Goal: Task Accomplishment & Management: Manage account settings

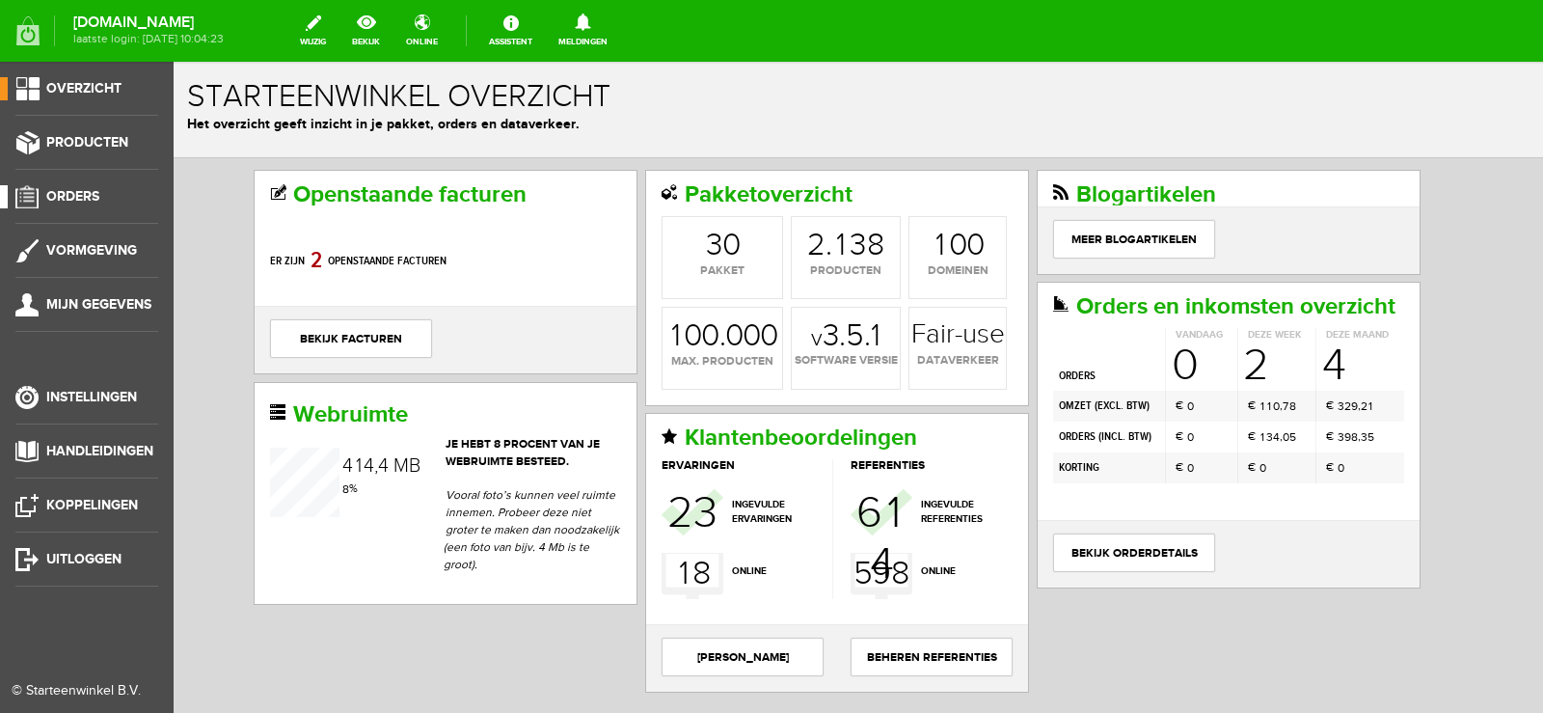
click at [80, 192] on span "Orders" at bounding box center [72, 196] width 53 height 16
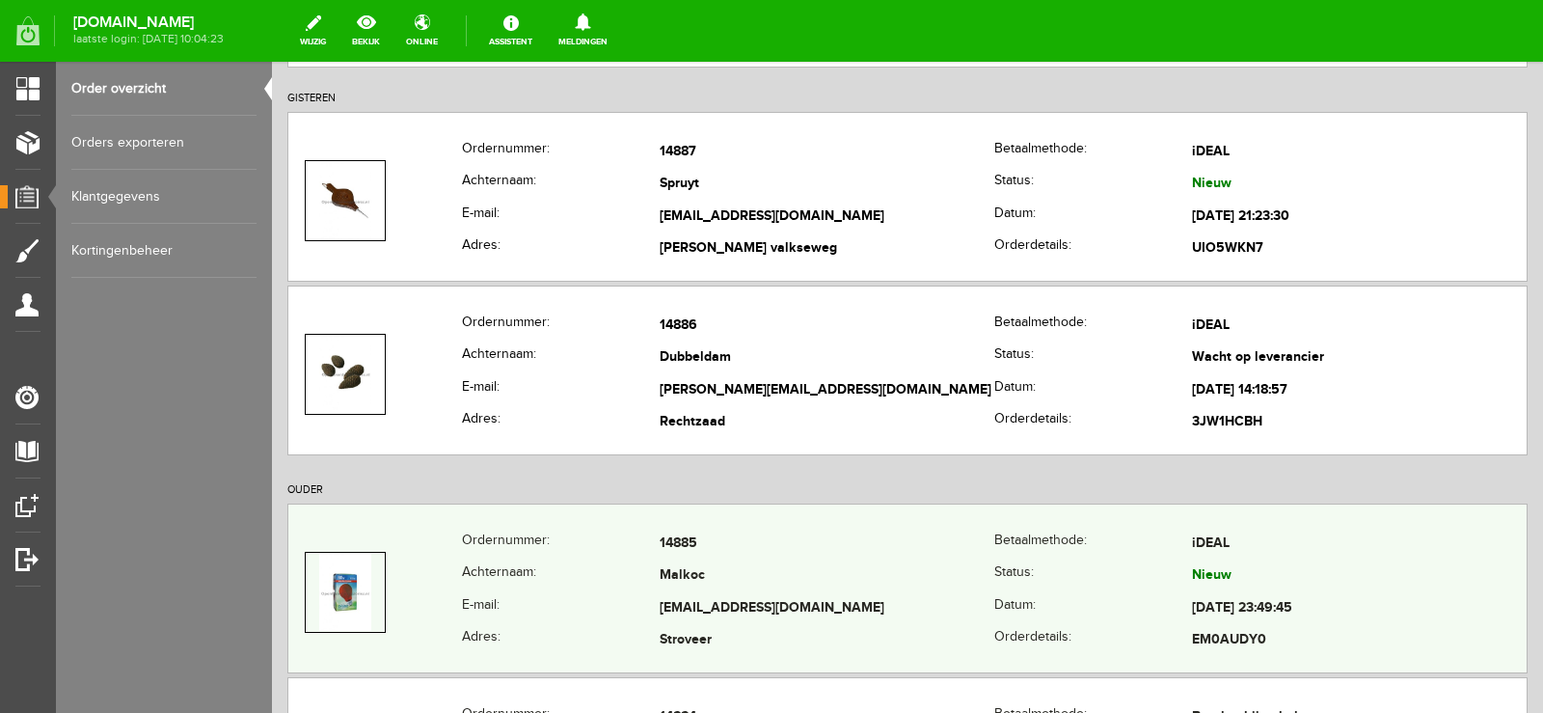
scroll to position [289, 0]
click at [857, 596] on td "[EMAIL_ADDRESS][DOMAIN_NAME]" at bounding box center [827, 606] width 335 height 33
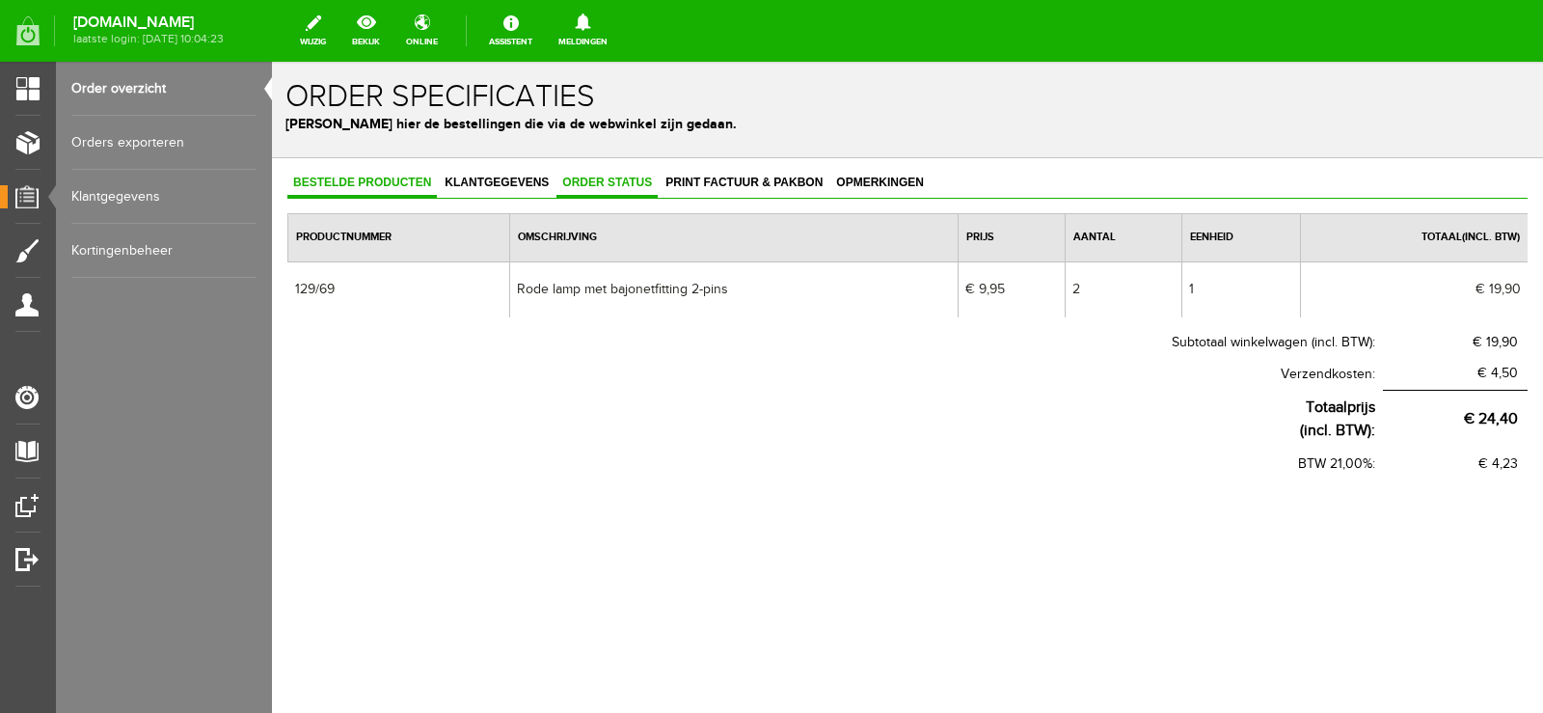
click at [614, 184] on span "Order status" at bounding box center [606, 183] width 101 height 14
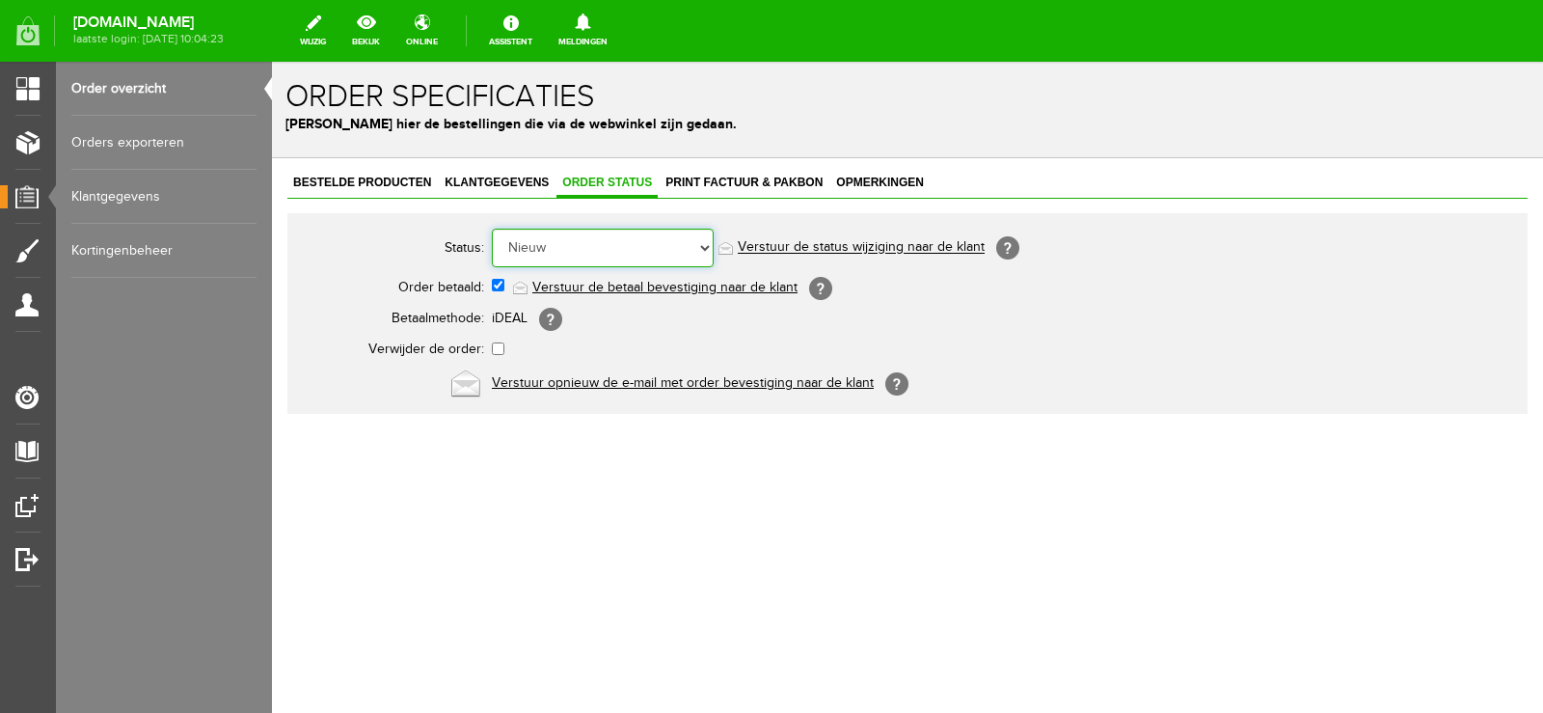
click at [707, 245] on select "Order niet afgerond Nieuw Order in behandeling Wacht op leverancier Wacht op be…" at bounding box center [603, 248] width 222 height 39
select select "14"
click at [492, 229] on select "Order niet afgerond Nieuw Order in behandeling Wacht op leverancier Wacht op be…" at bounding box center [603, 248] width 222 height 39
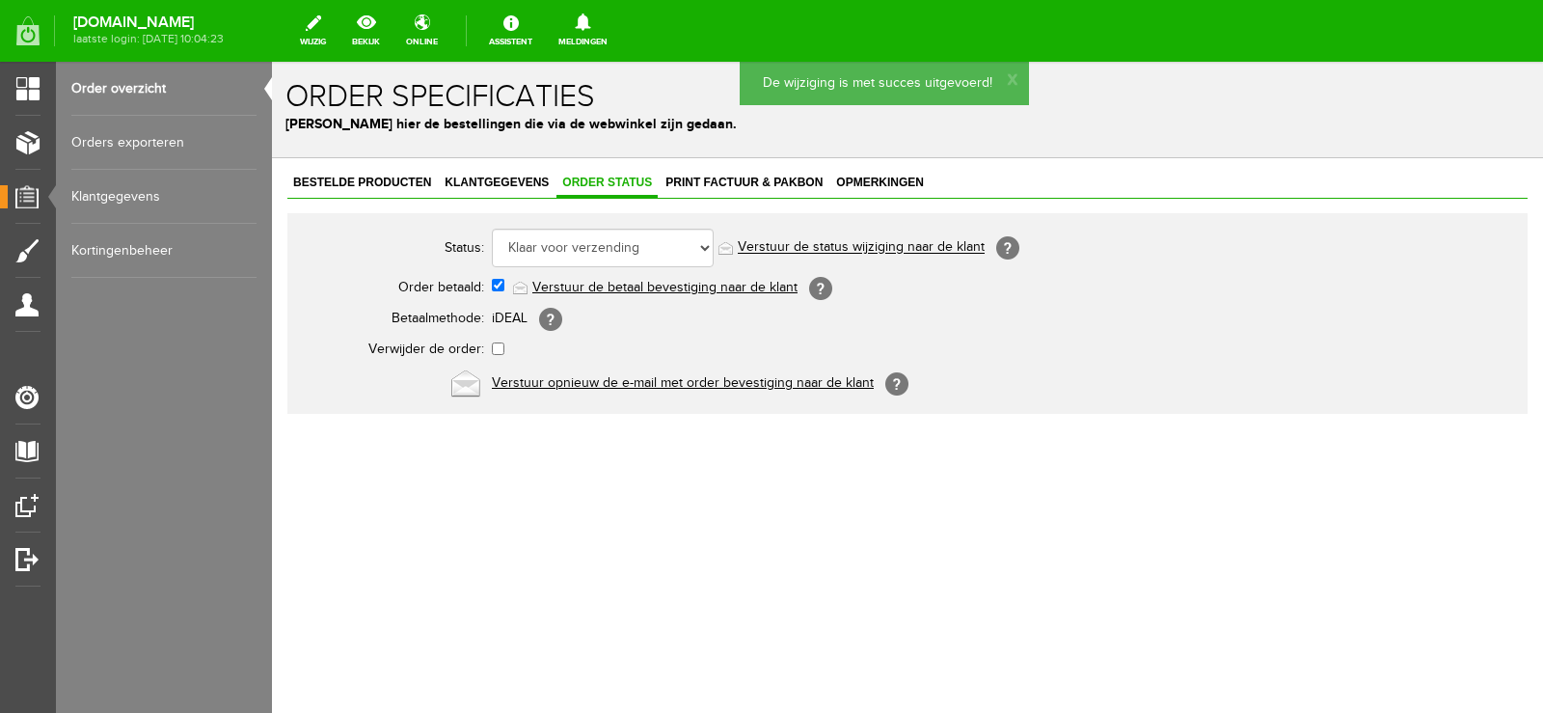
click at [885, 251] on link "Verstuur de status wijziging naar de klant" at bounding box center [861, 247] width 247 height 15
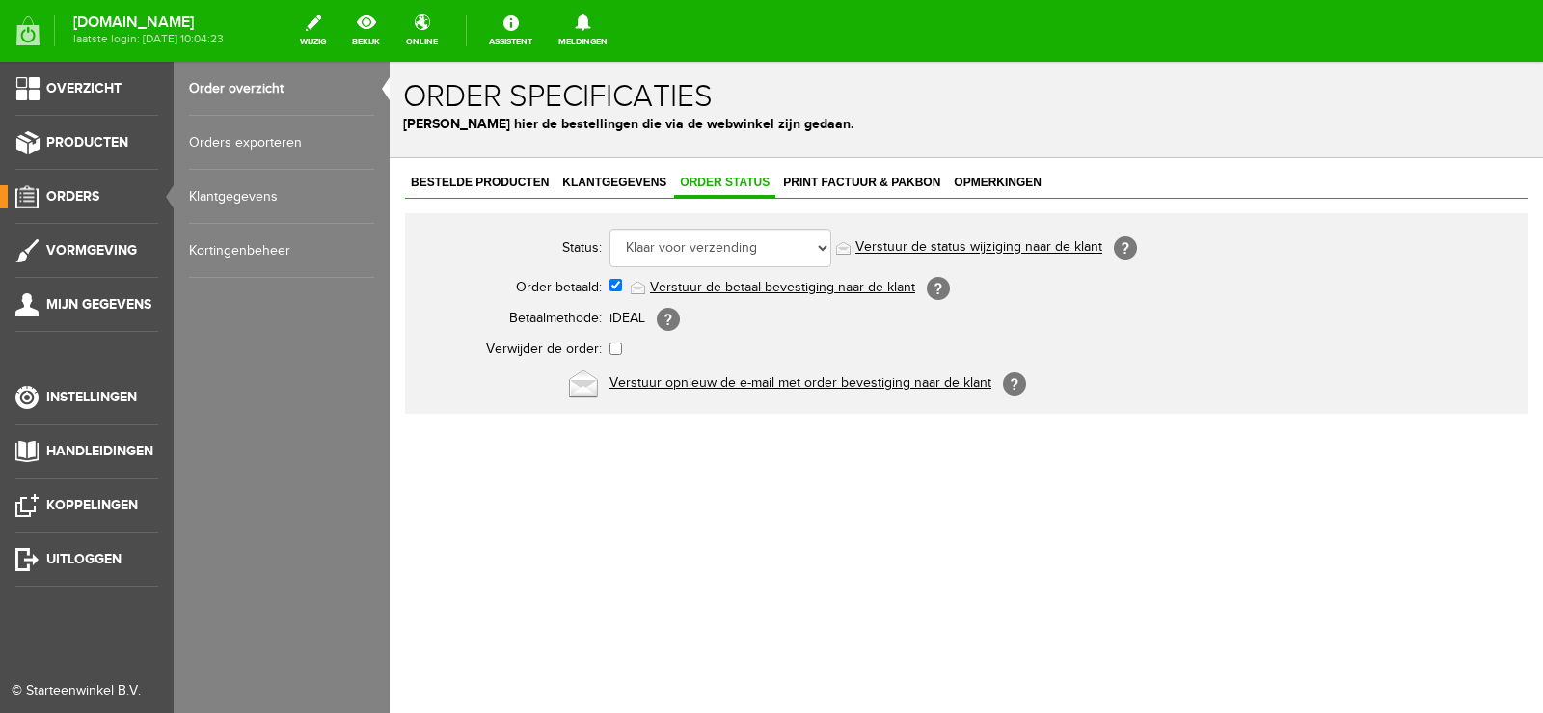
click at [74, 193] on span "Orders" at bounding box center [72, 196] width 53 height 16
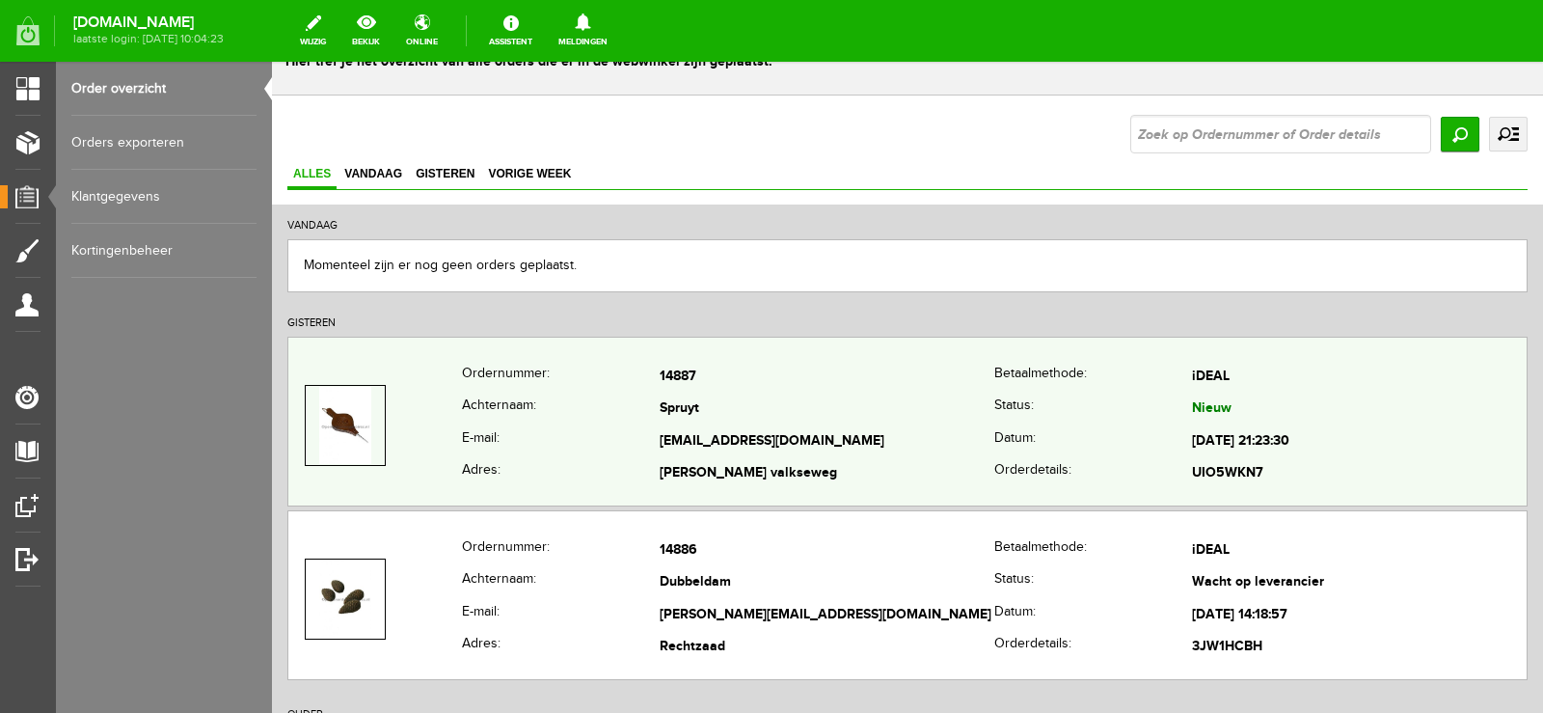
scroll to position [96, 0]
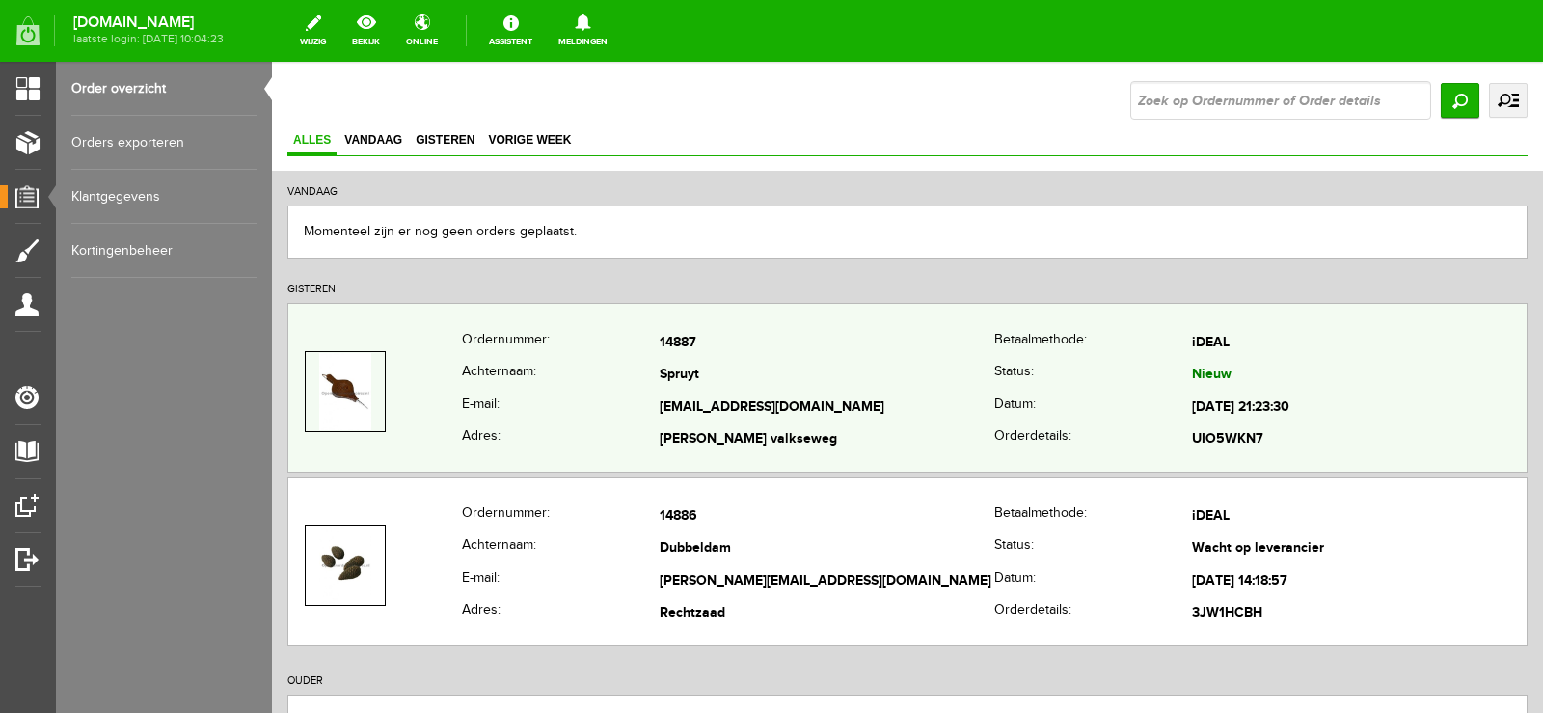
click at [772, 382] on td "Spruyt" at bounding box center [827, 376] width 335 height 33
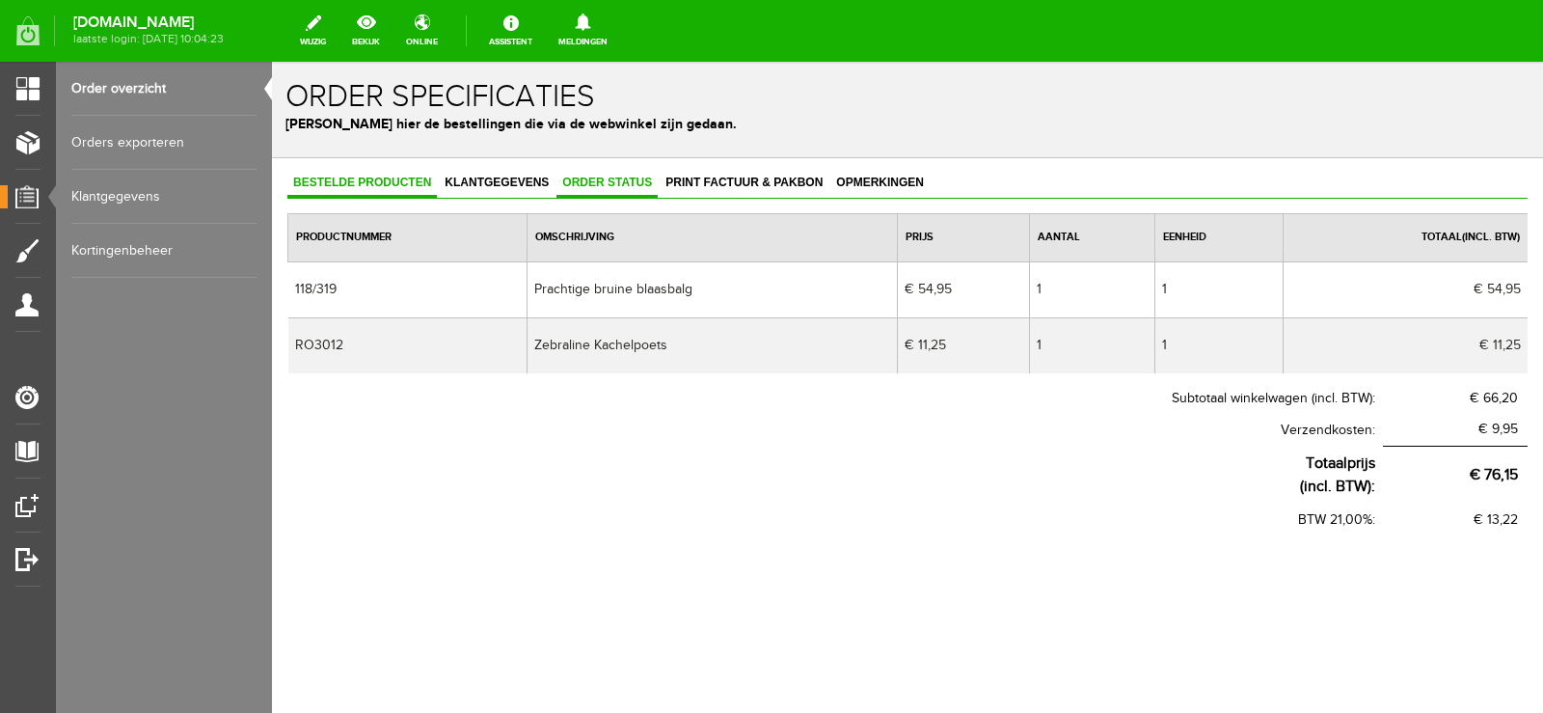
click at [622, 182] on span "Order status" at bounding box center [606, 183] width 101 height 14
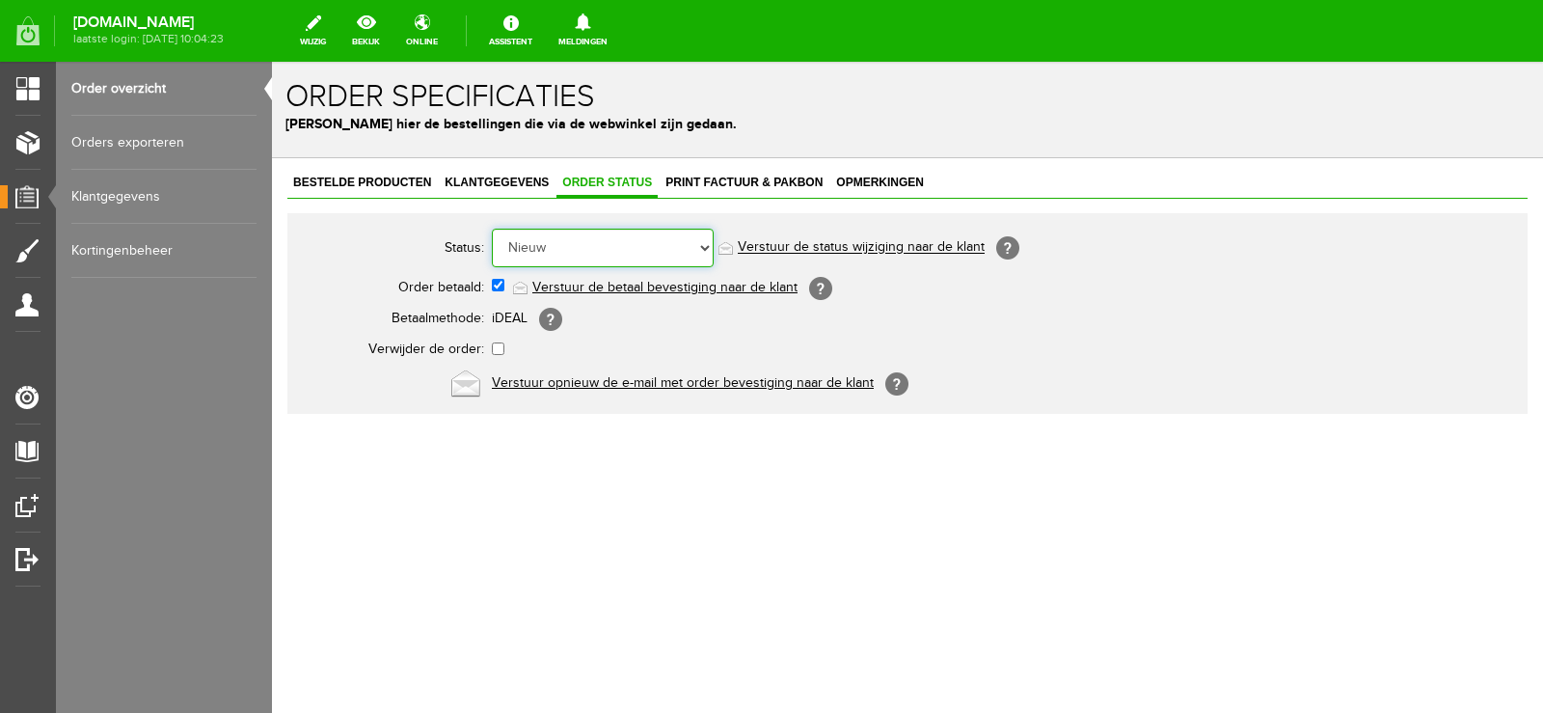
click at [706, 248] on select "Order niet afgerond Nieuw Order in behandeling Wacht op leverancier Wacht op be…" at bounding box center [603, 248] width 222 height 39
select select "14"
click at [492, 229] on select "Order niet afgerond Nieuw Order in behandeling Wacht op leverancier Wacht op be…" at bounding box center [603, 248] width 222 height 39
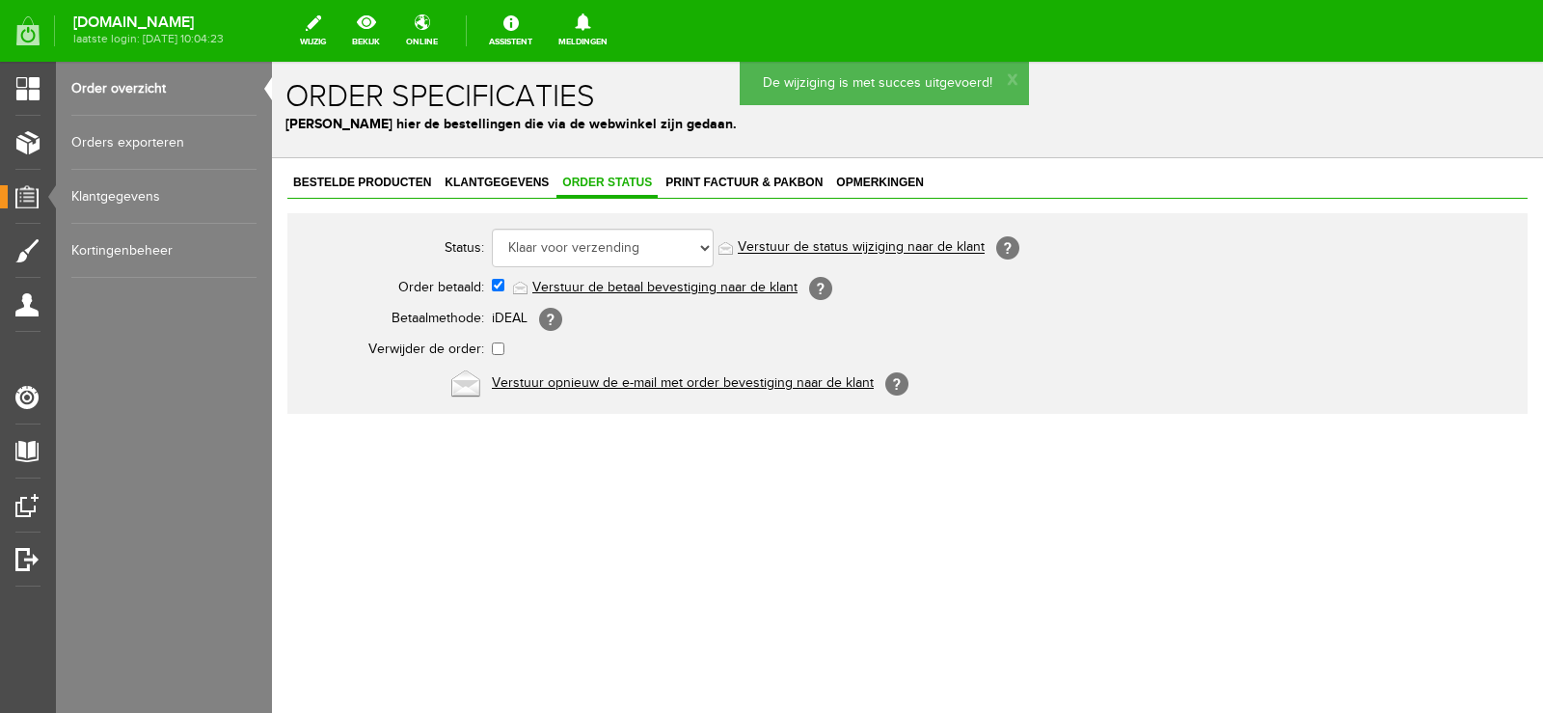
click at [886, 249] on link "Verstuur de status wijziging naar de klant" at bounding box center [861, 247] width 247 height 15
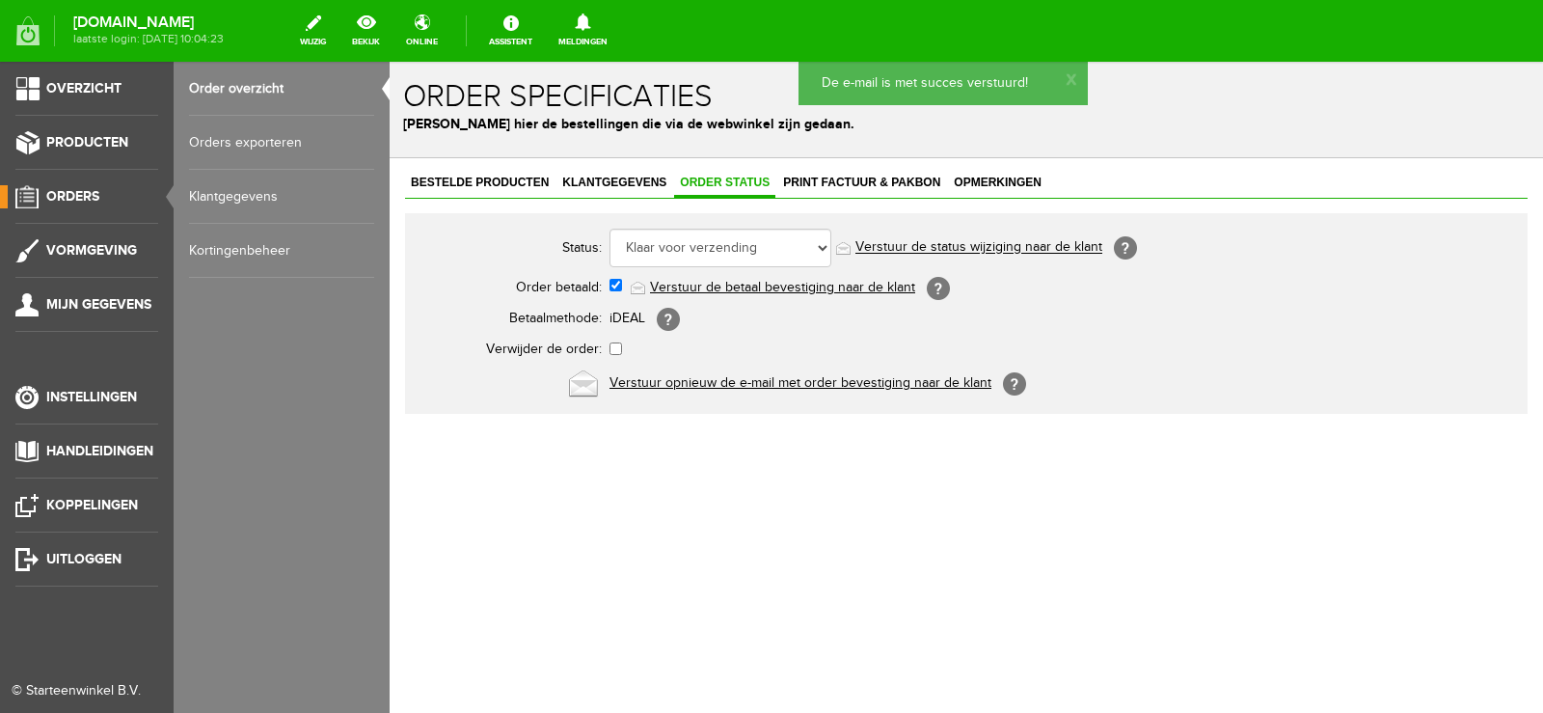
click at [76, 189] on span "Orders" at bounding box center [72, 196] width 53 height 16
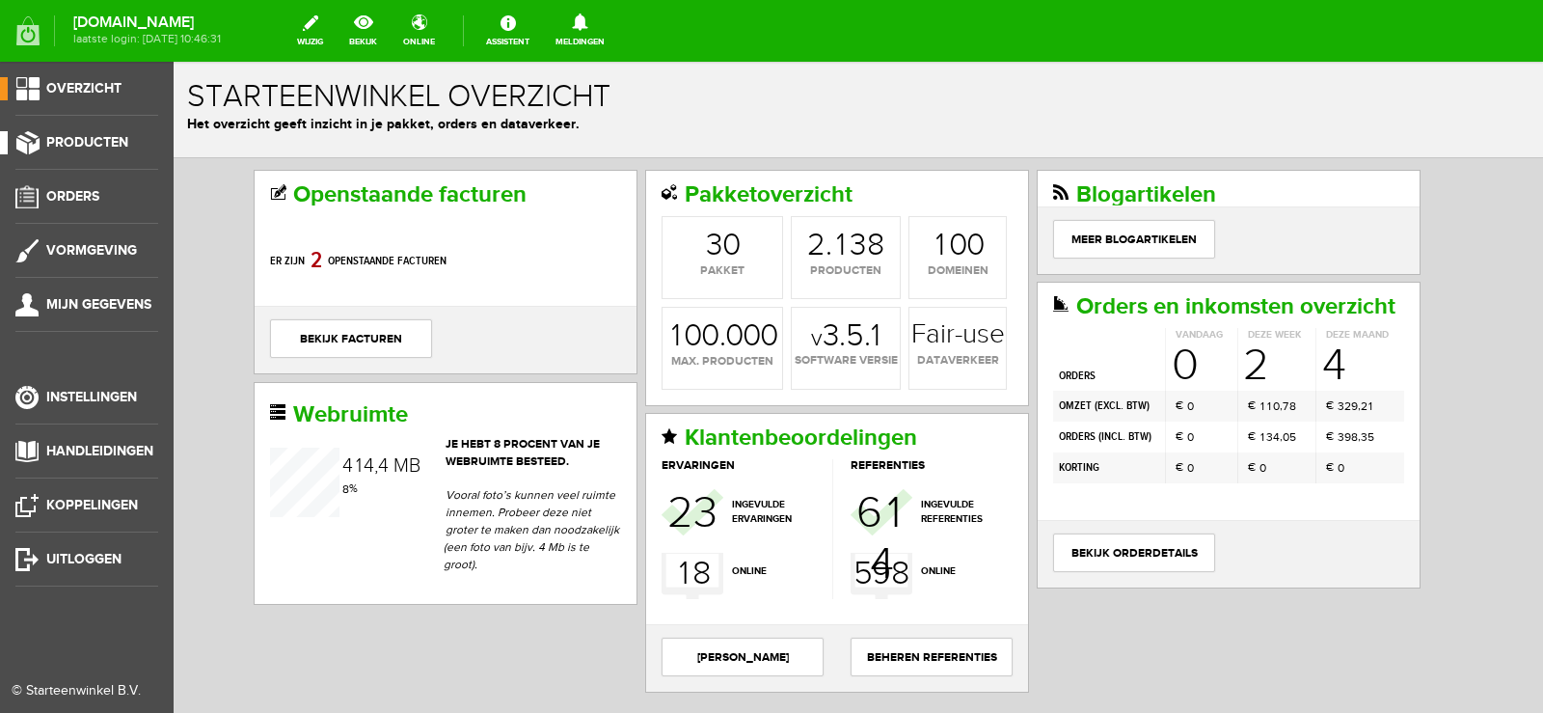
click at [115, 136] on span "Producten" at bounding box center [87, 142] width 82 height 16
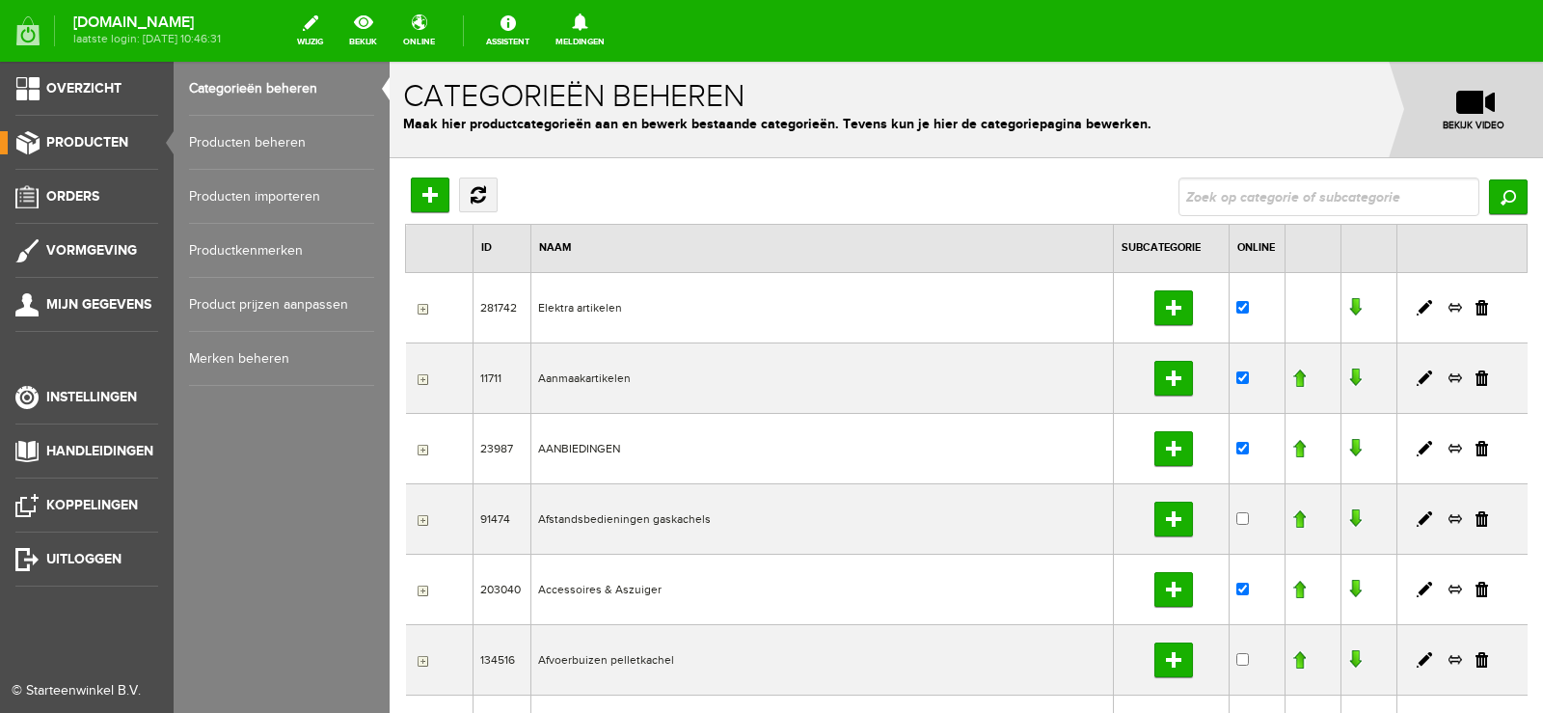
click at [237, 136] on link "Producten beheren" at bounding box center [281, 143] width 185 height 54
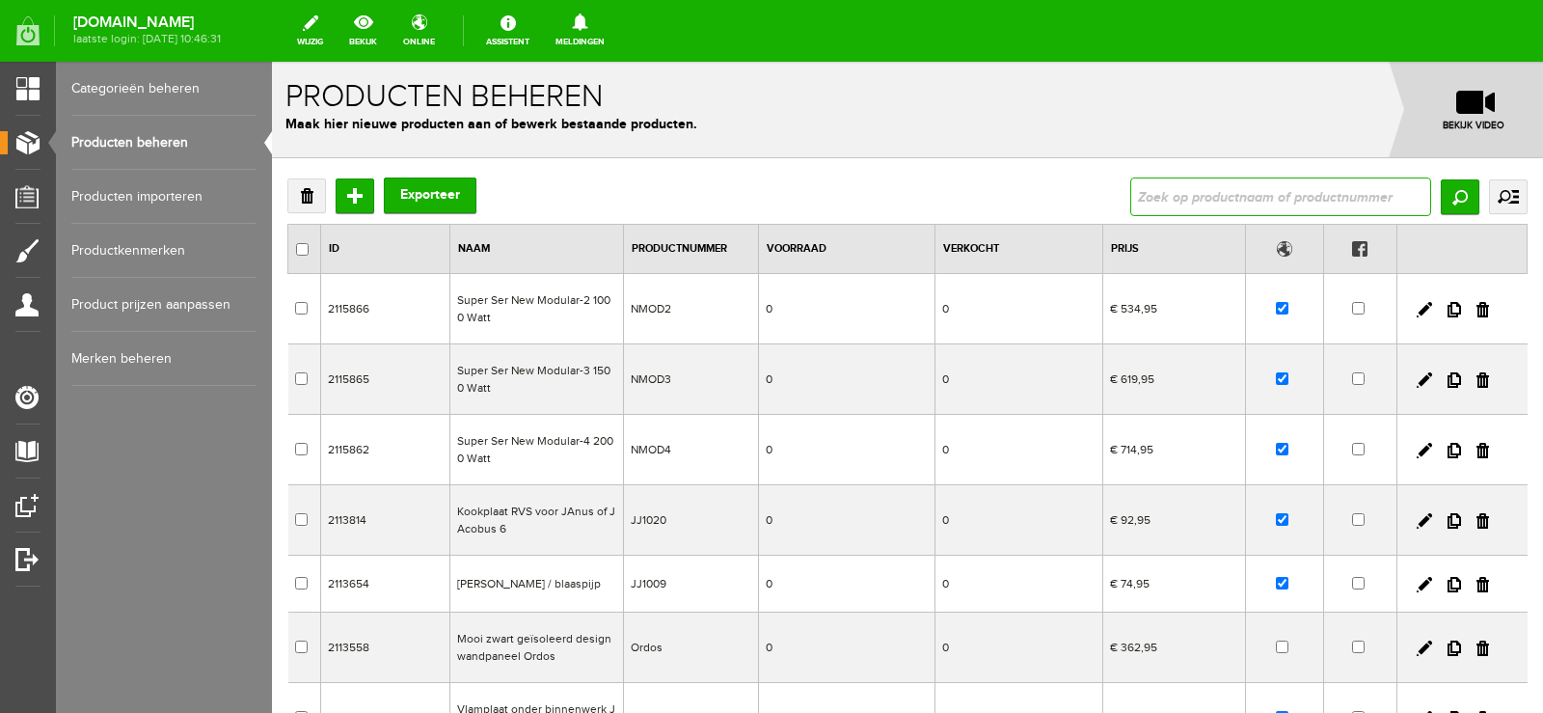
click at [1145, 191] on input "text" at bounding box center [1280, 196] width 301 height 39
type input "GL4060"
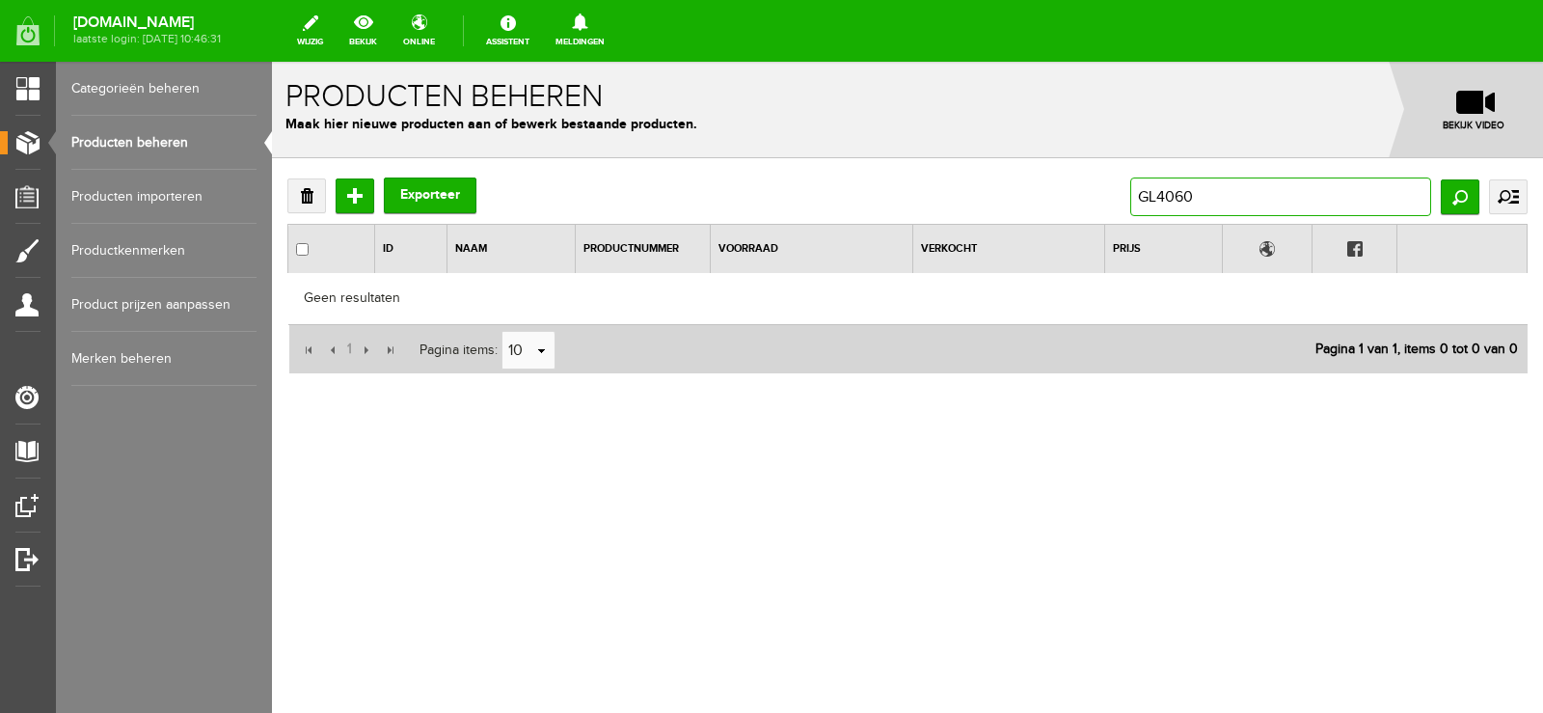
click at [1198, 195] on input "GL4060" at bounding box center [1280, 196] width 301 height 39
type input "GLADDE HAARDPLATEN"
click at [1328, 190] on input "GLADDE HAARDPLATEN" at bounding box center [1280, 196] width 301 height 39
type input "G"
type input "GL3030"
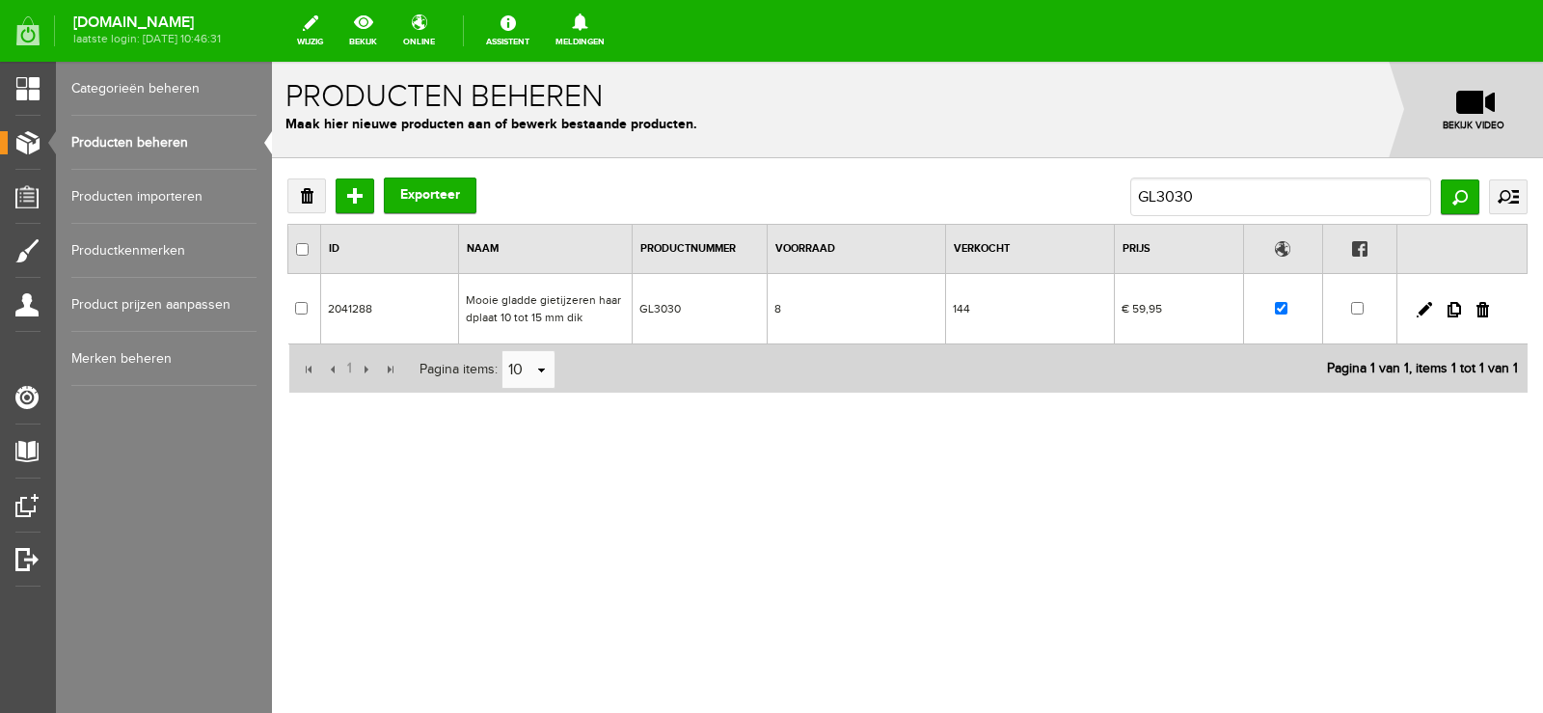
click at [1036, 312] on td "144" at bounding box center [1030, 309] width 170 height 70
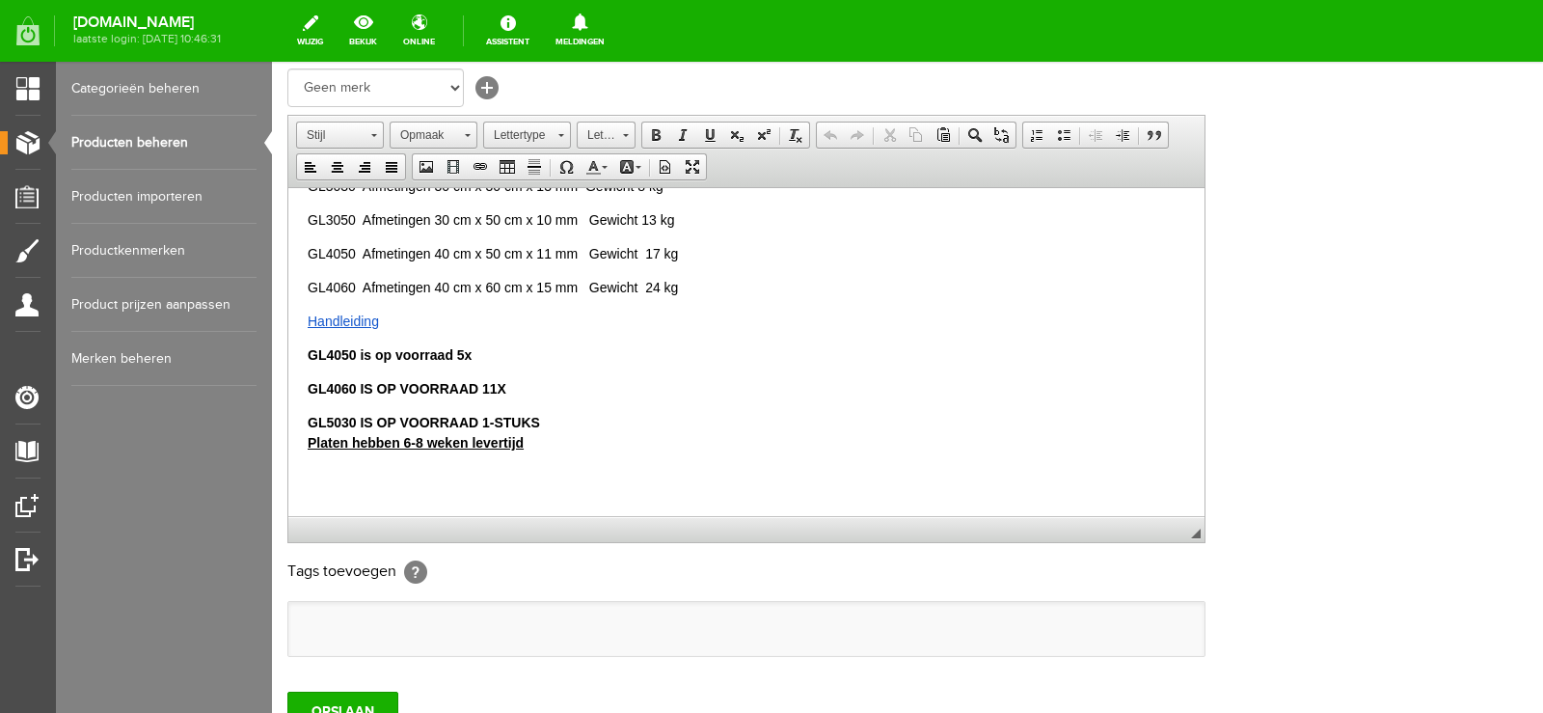
scroll to position [210, 0]
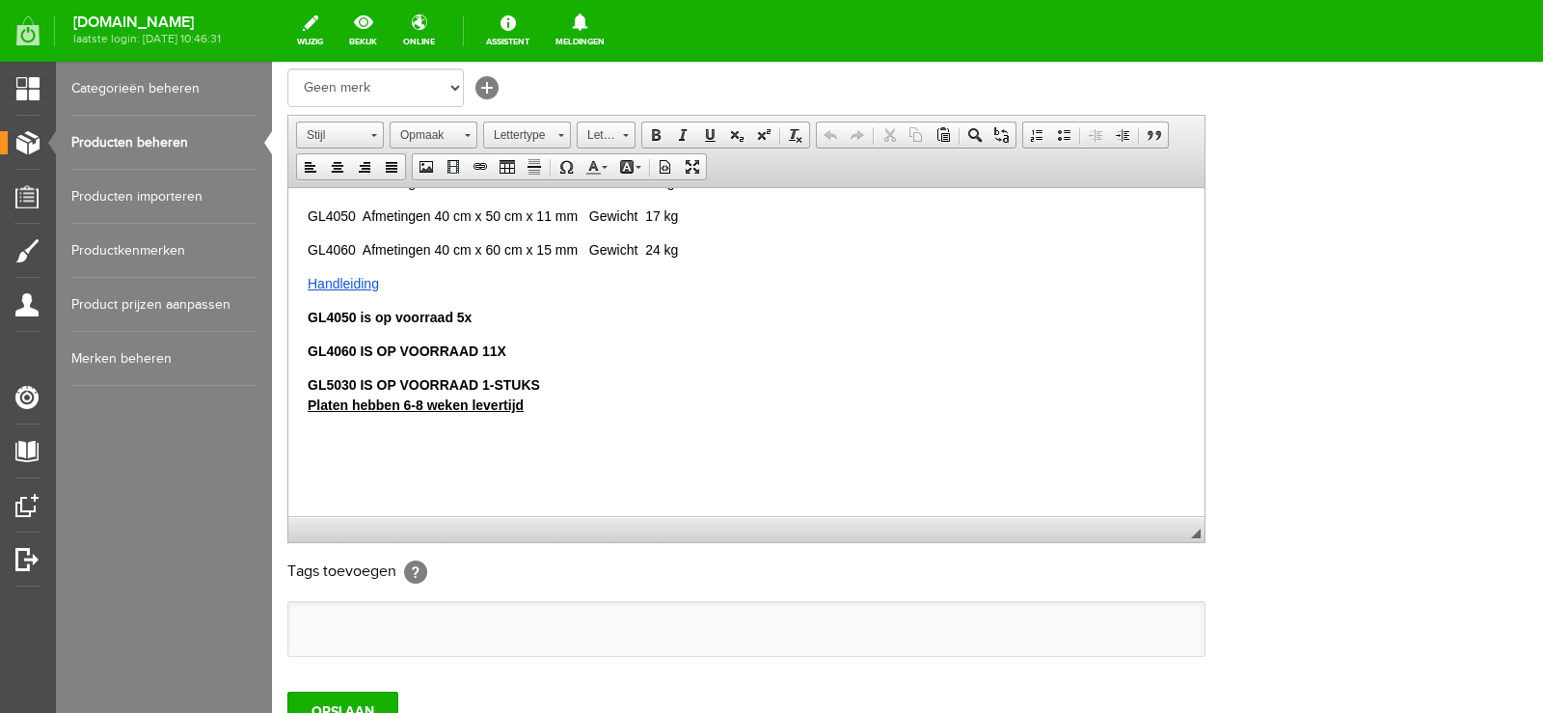
click at [480, 346] on strong "GL4060 IS OP VOORRAAD 11X" at bounding box center [407, 349] width 199 height 15
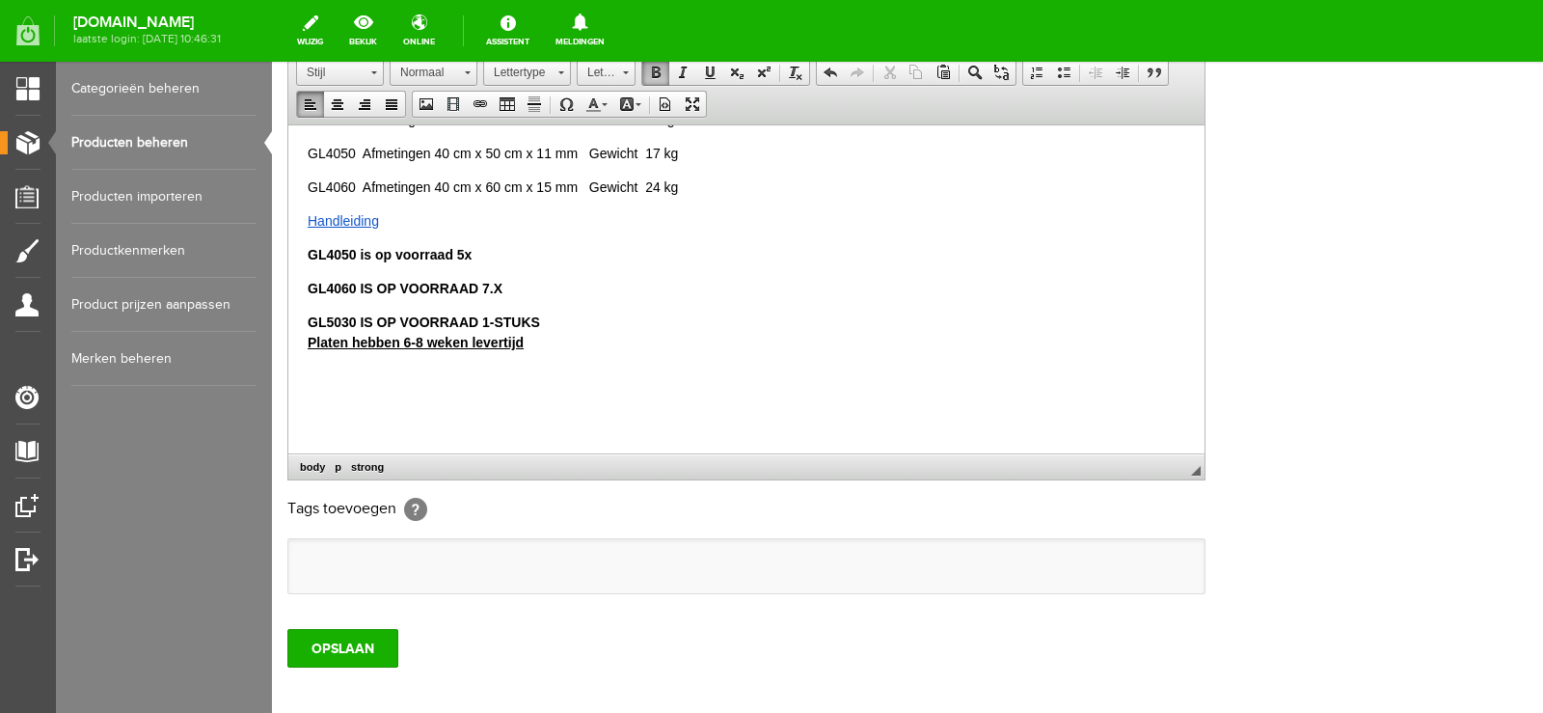
scroll to position [482, 0]
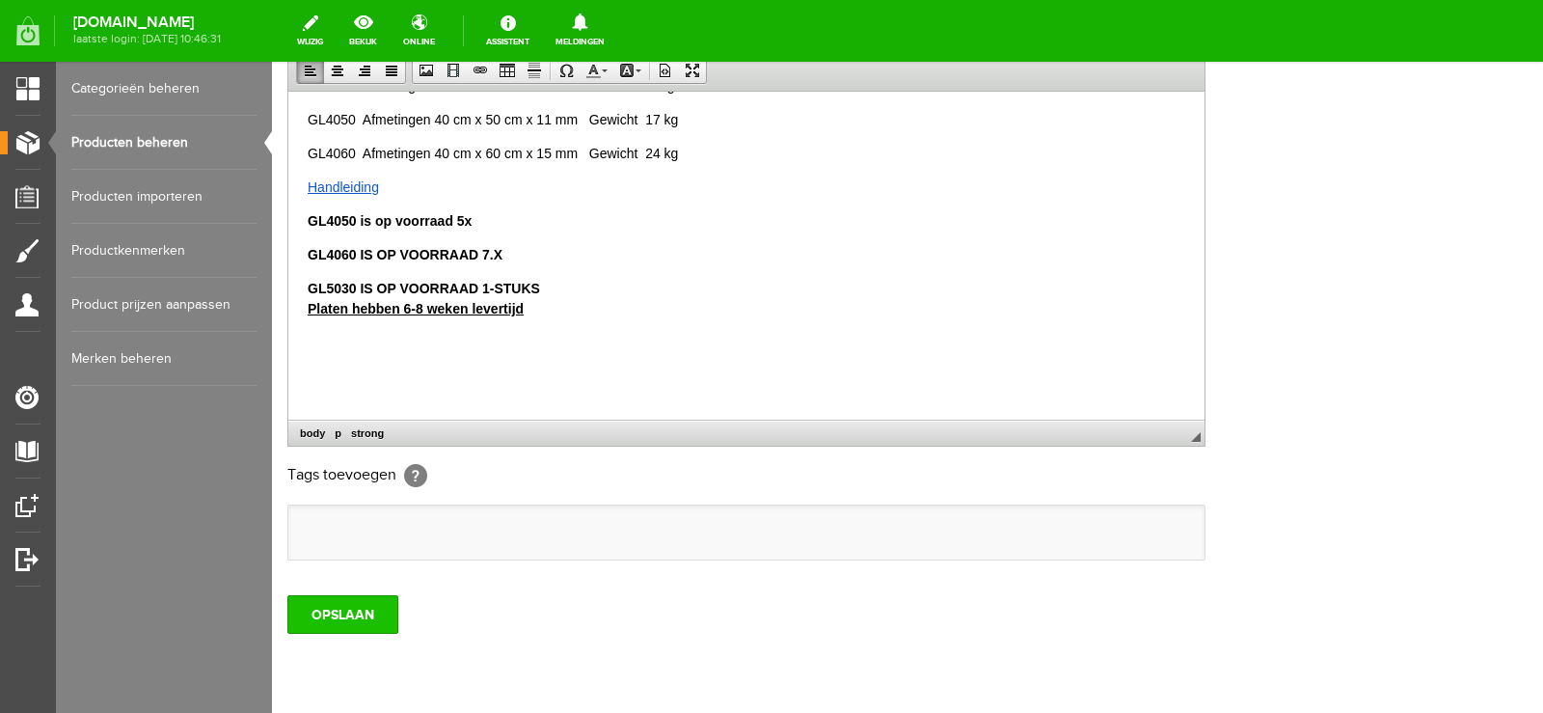
click at [332, 613] on input "OPSLAAN" at bounding box center [342, 614] width 111 height 39
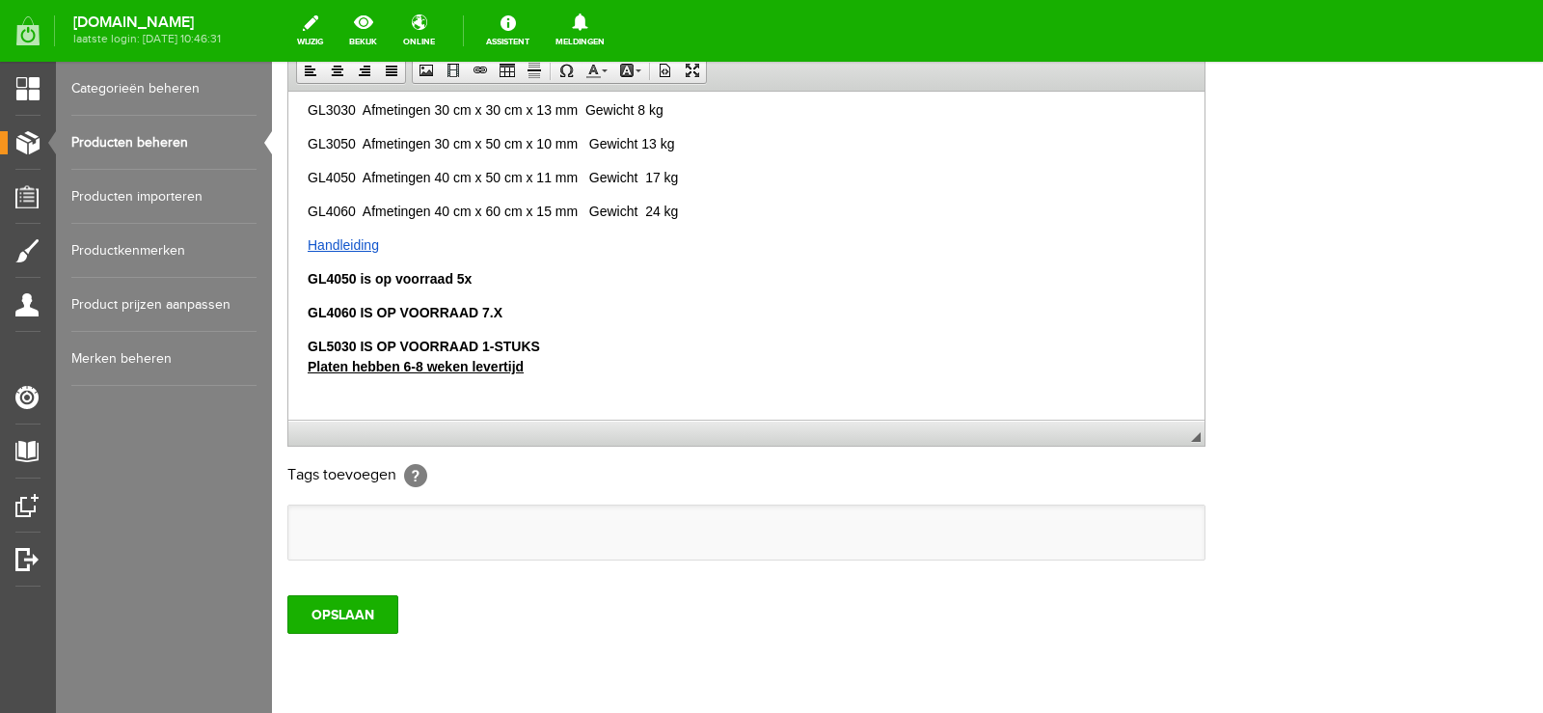
scroll to position [193, 0]
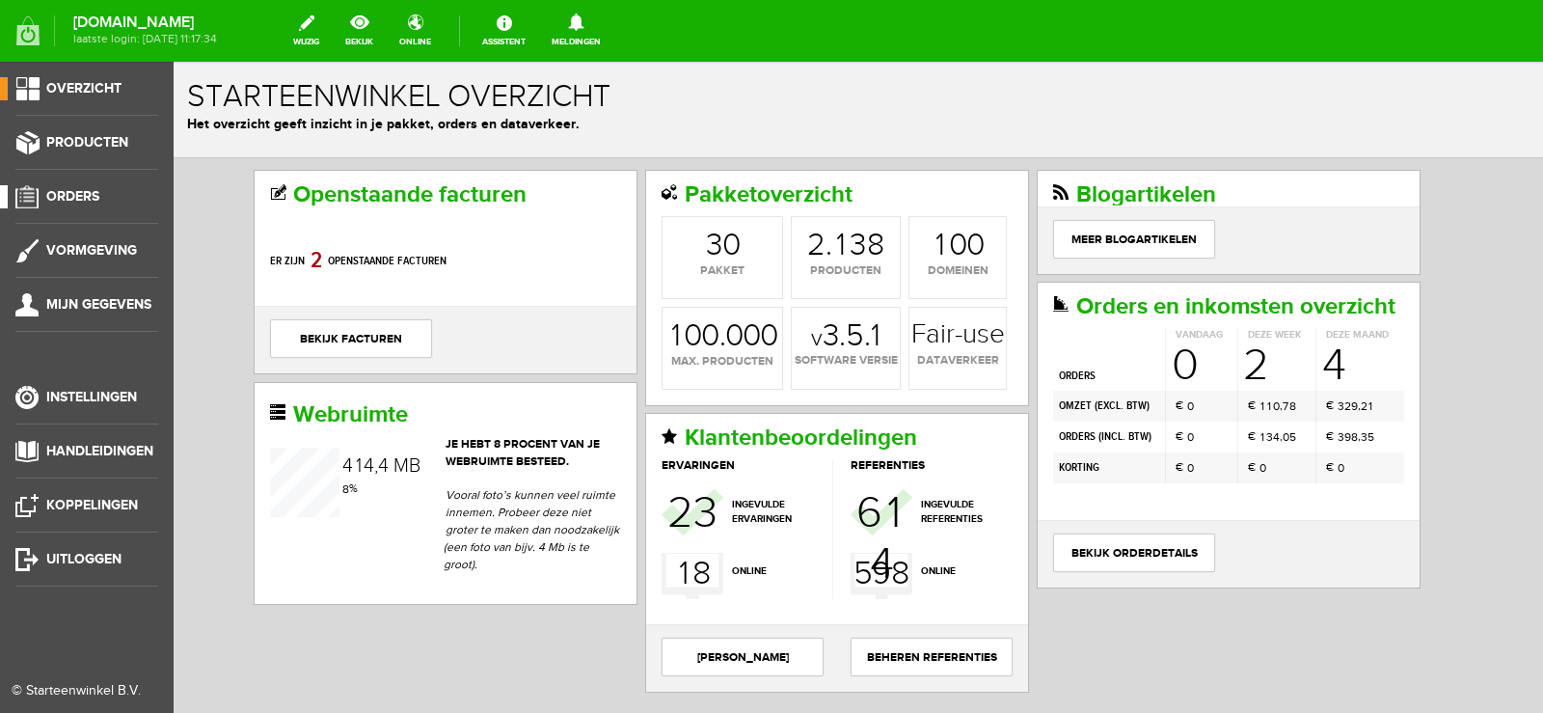
click at [74, 194] on span "Orders" at bounding box center [72, 196] width 53 height 16
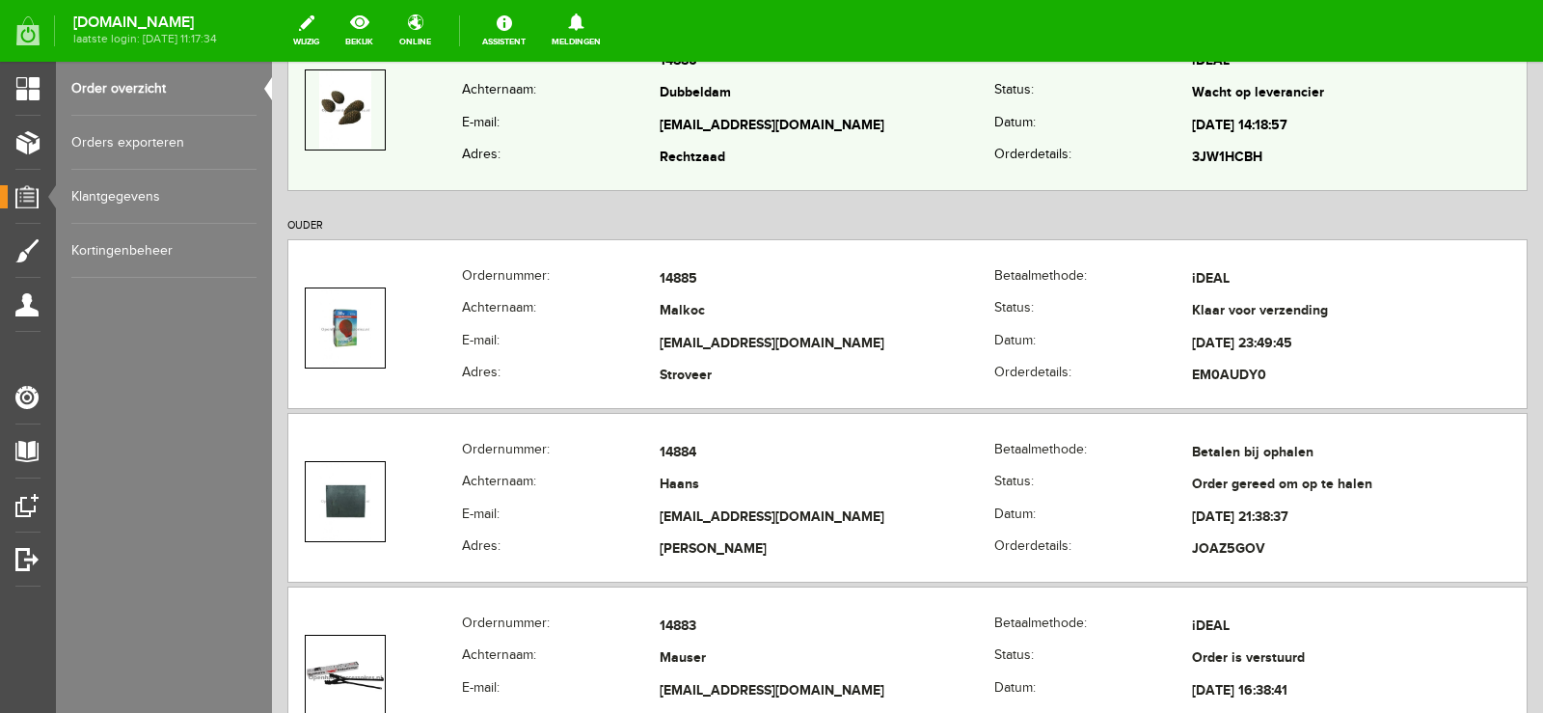
scroll to position [579, 0]
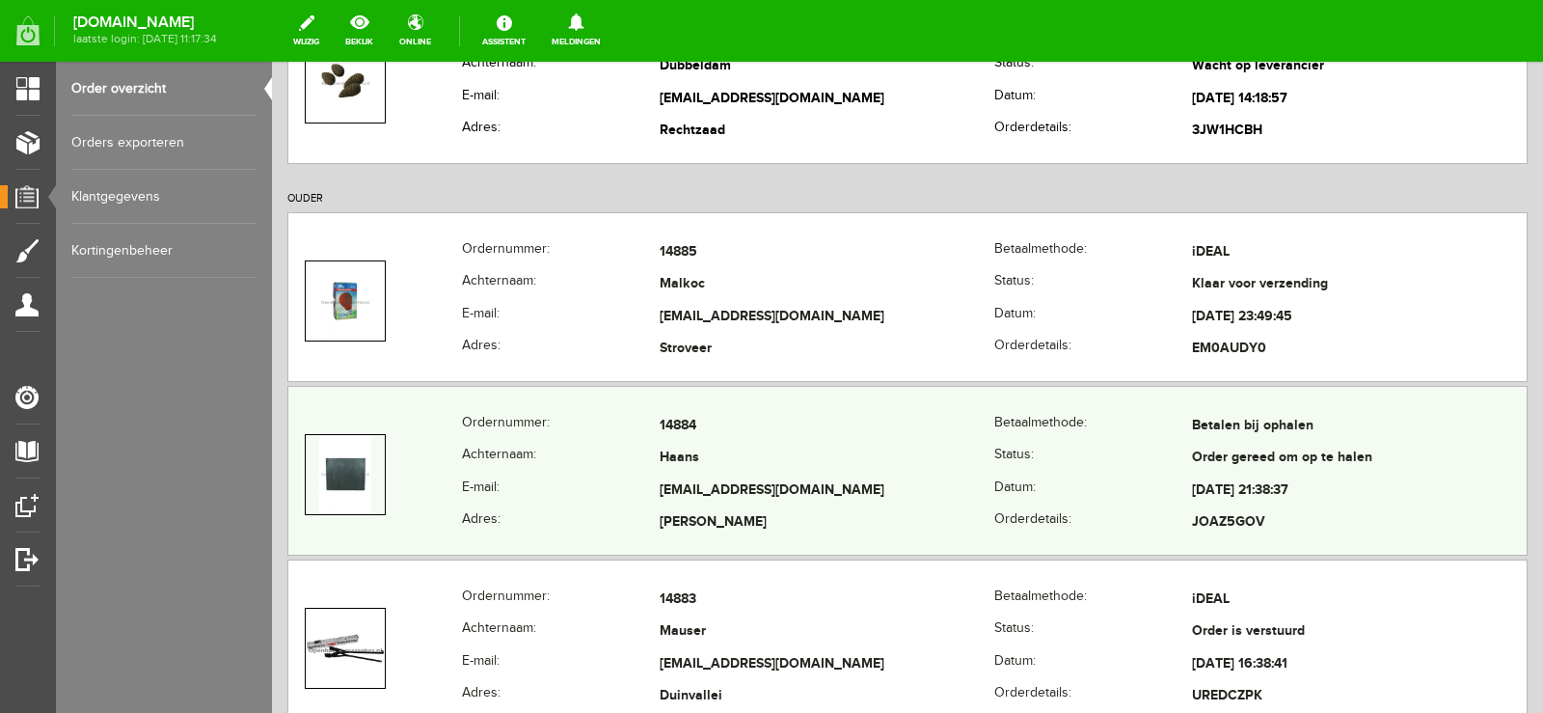
click at [880, 479] on td "[EMAIL_ADDRESS][DOMAIN_NAME]" at bounding box center [827, 490] width 335 height 33
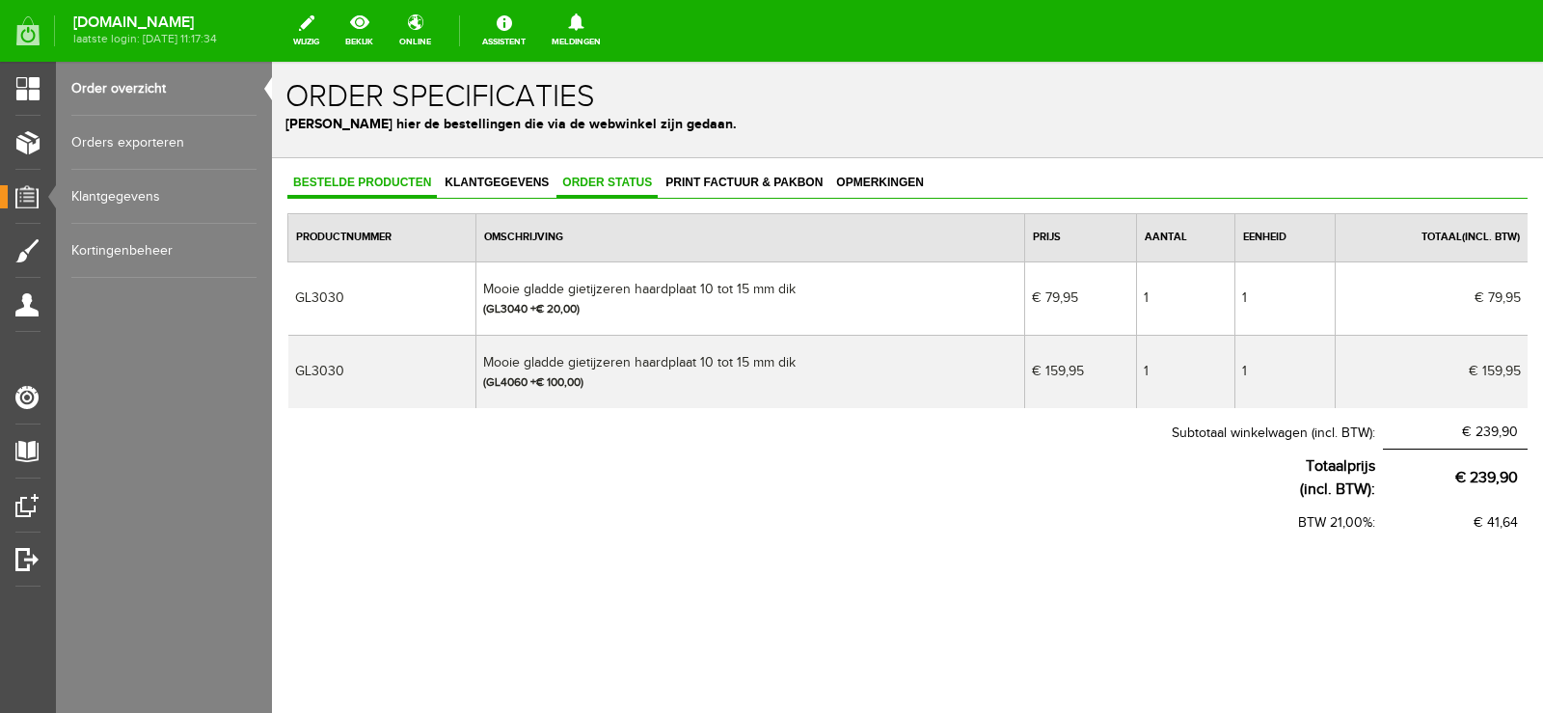
click at [609, 184] on span "Order status" at bounding box center [606, 183] width 101 height 14
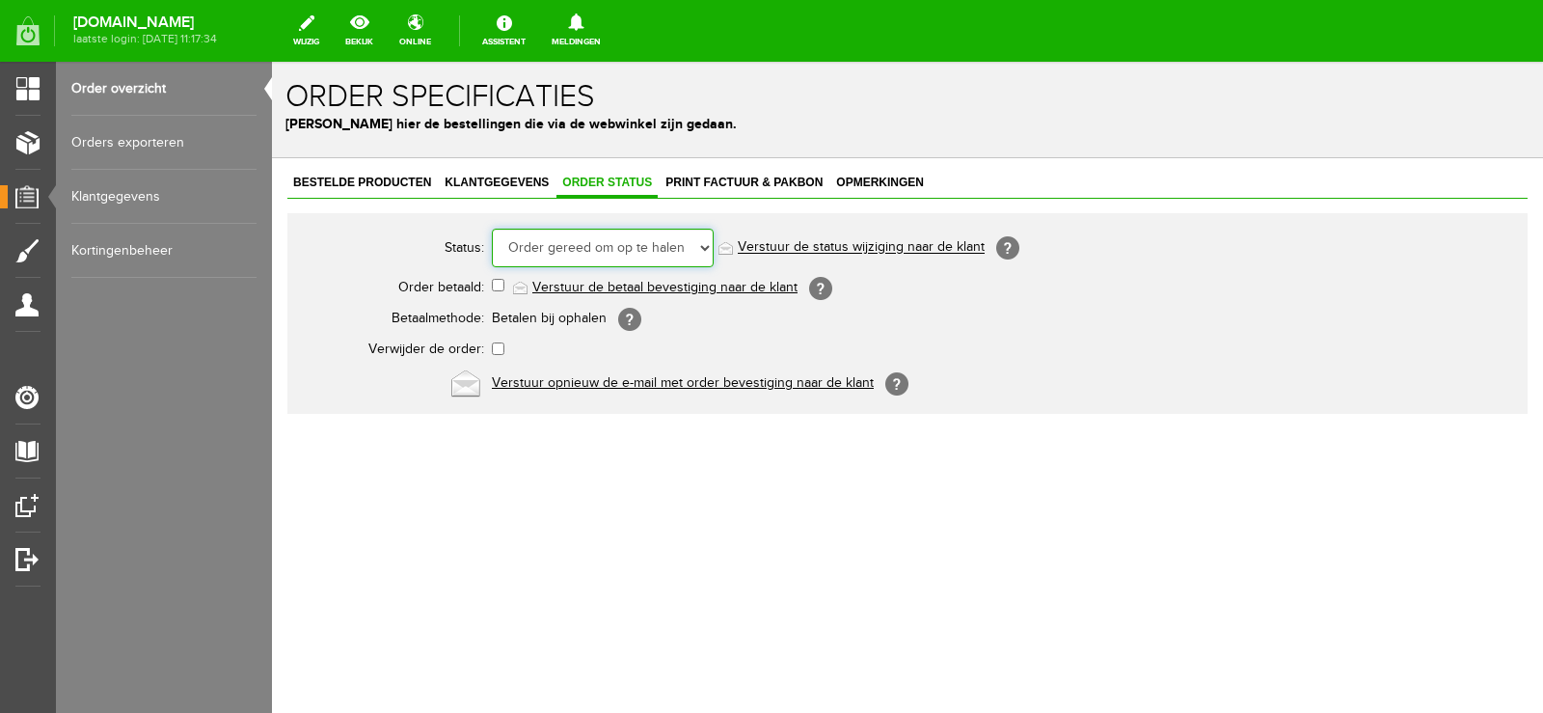
click at [704, 241] on select "Order niet afgerond Nieuw Order in behandeling Wacht op leverancier Wacht op be…" at bounding box center [603, 248] width 222 height 39
select select "6"
click at [492, 229] on select "Order niet afgerond Nieuw Order in behandeling Wacht op leverancier Wacht op be…" at bounding box center [603, 248] width 222 height 39
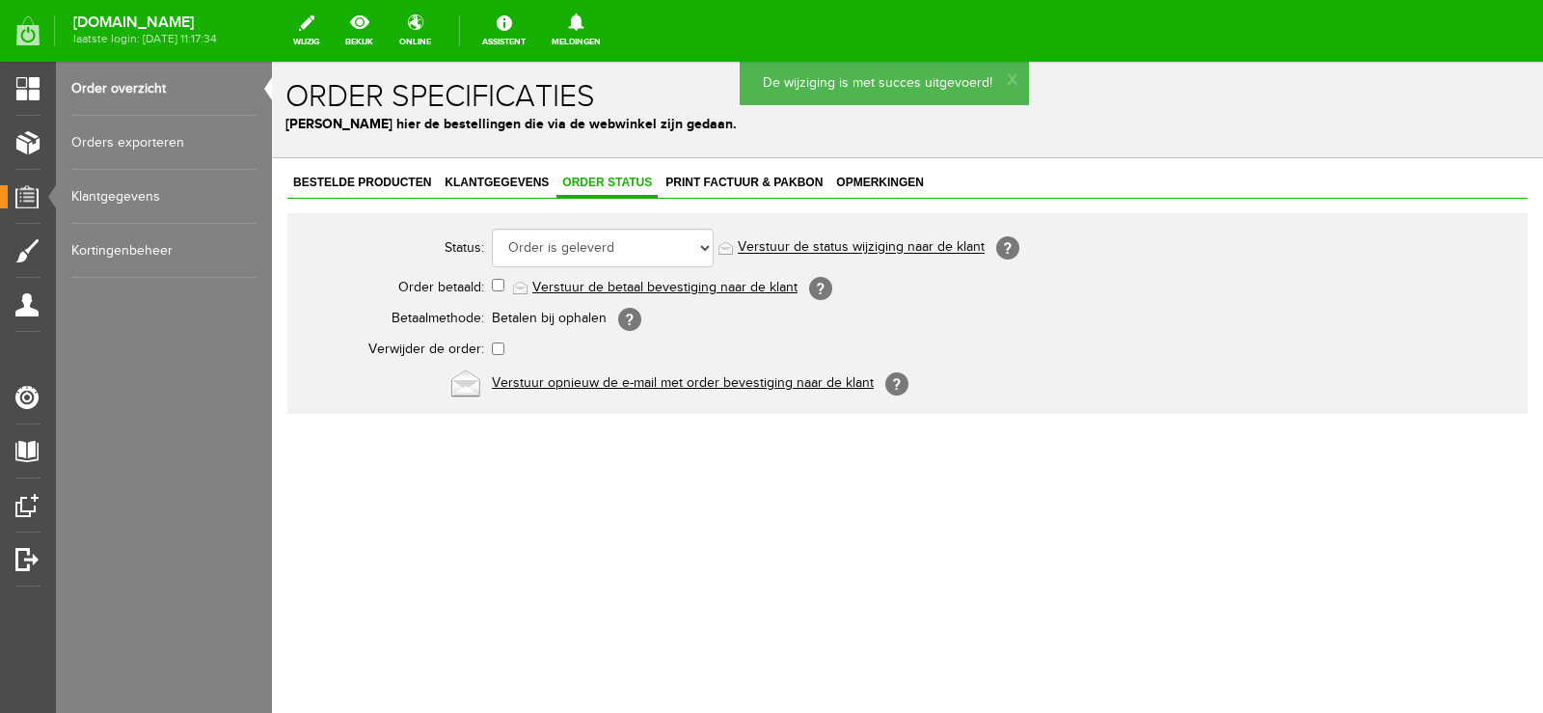
click at [895, 250] on link "Verstuur de status wijziging naar de klant" at bounding box center [861, 247] width 247 height 15
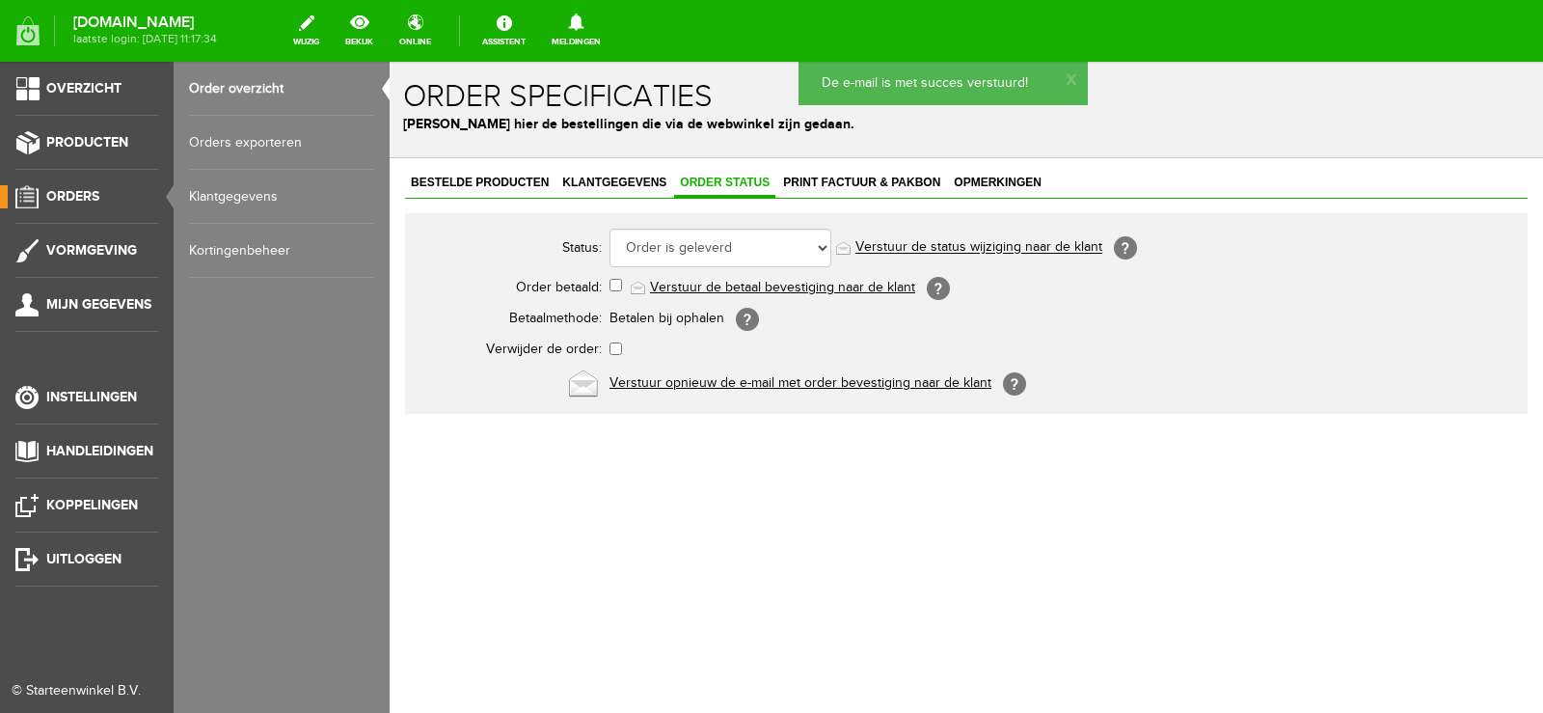
click at [79, 197] on span "Orders" at bounding box center [72, 196] width 53 height 16
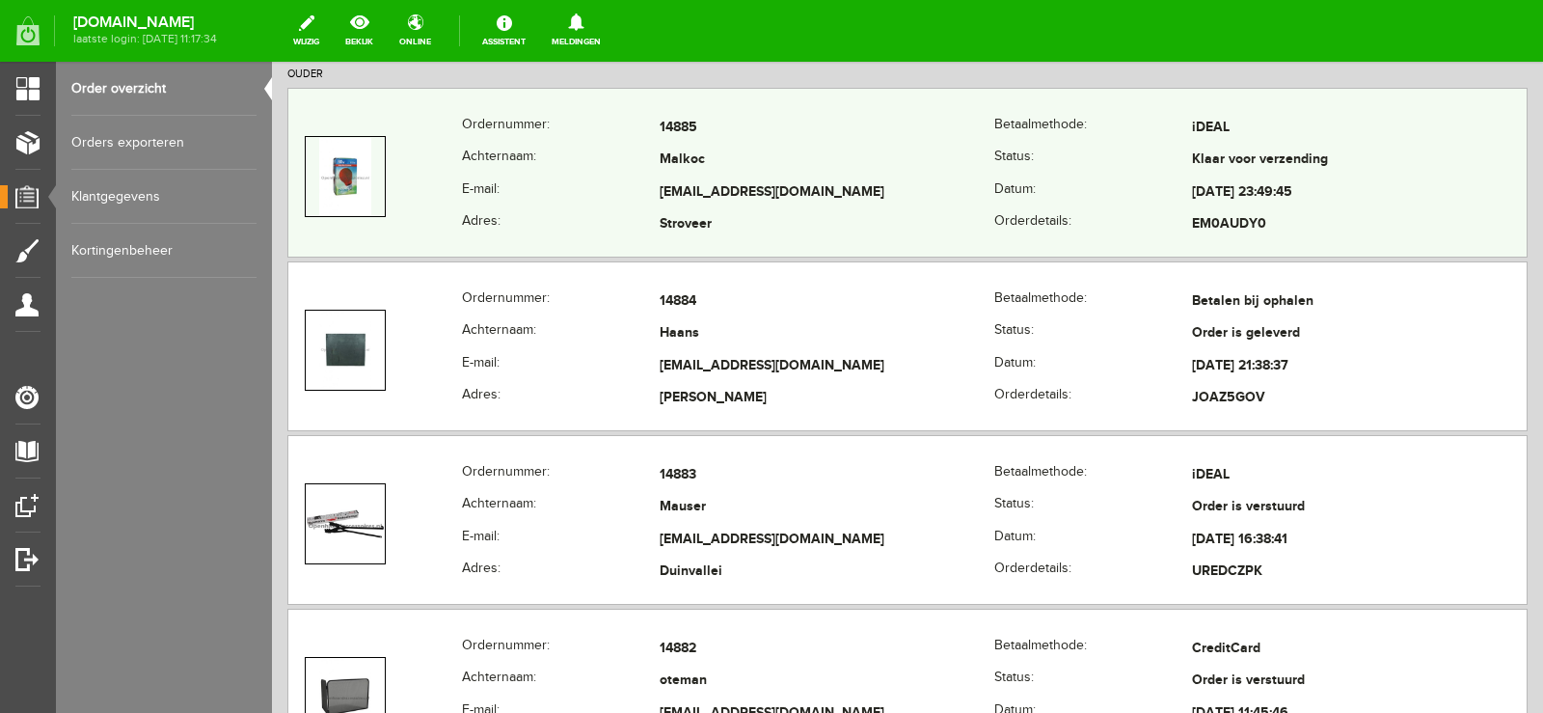
scroll to position [772, 0]
